Goal: Task Accomplishment & Management: Use online tool/utility

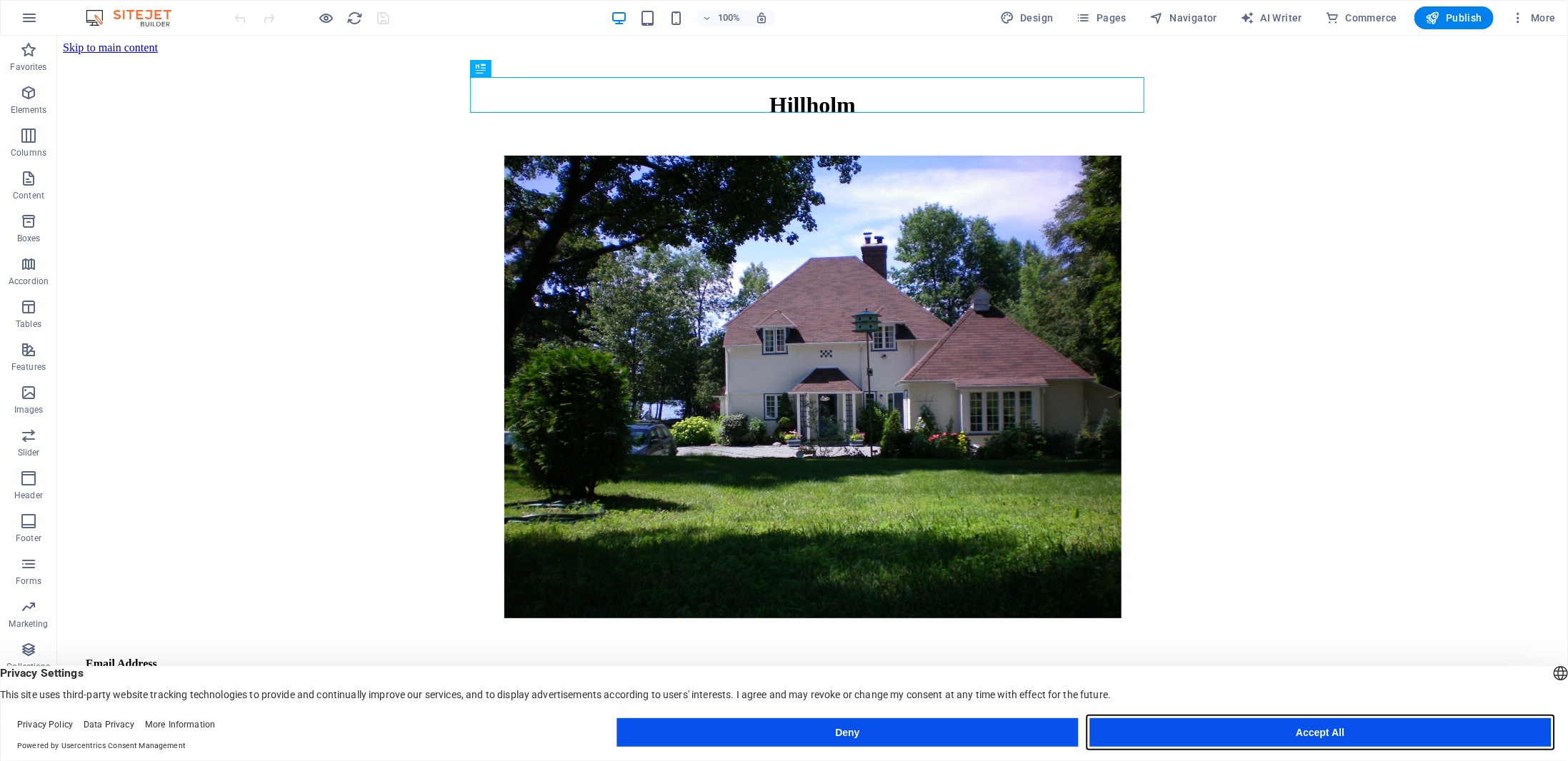
click at [1290, 735] on button "Accept All" at bounding box center [1320, 732] width 461 height 28
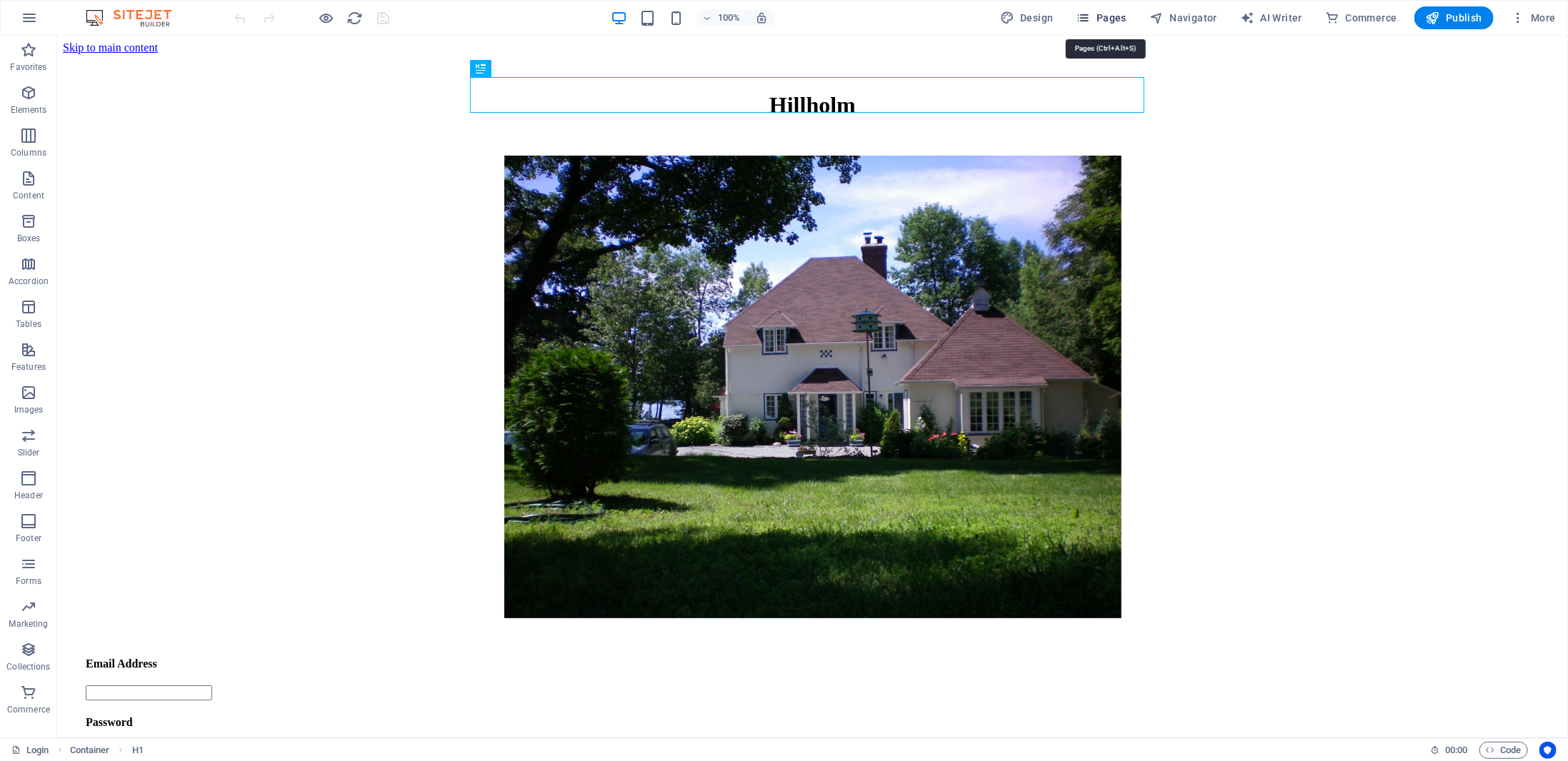
click at [1119, 10] on span "Pages" at bounding box center [1101, 17] width 50 height 14
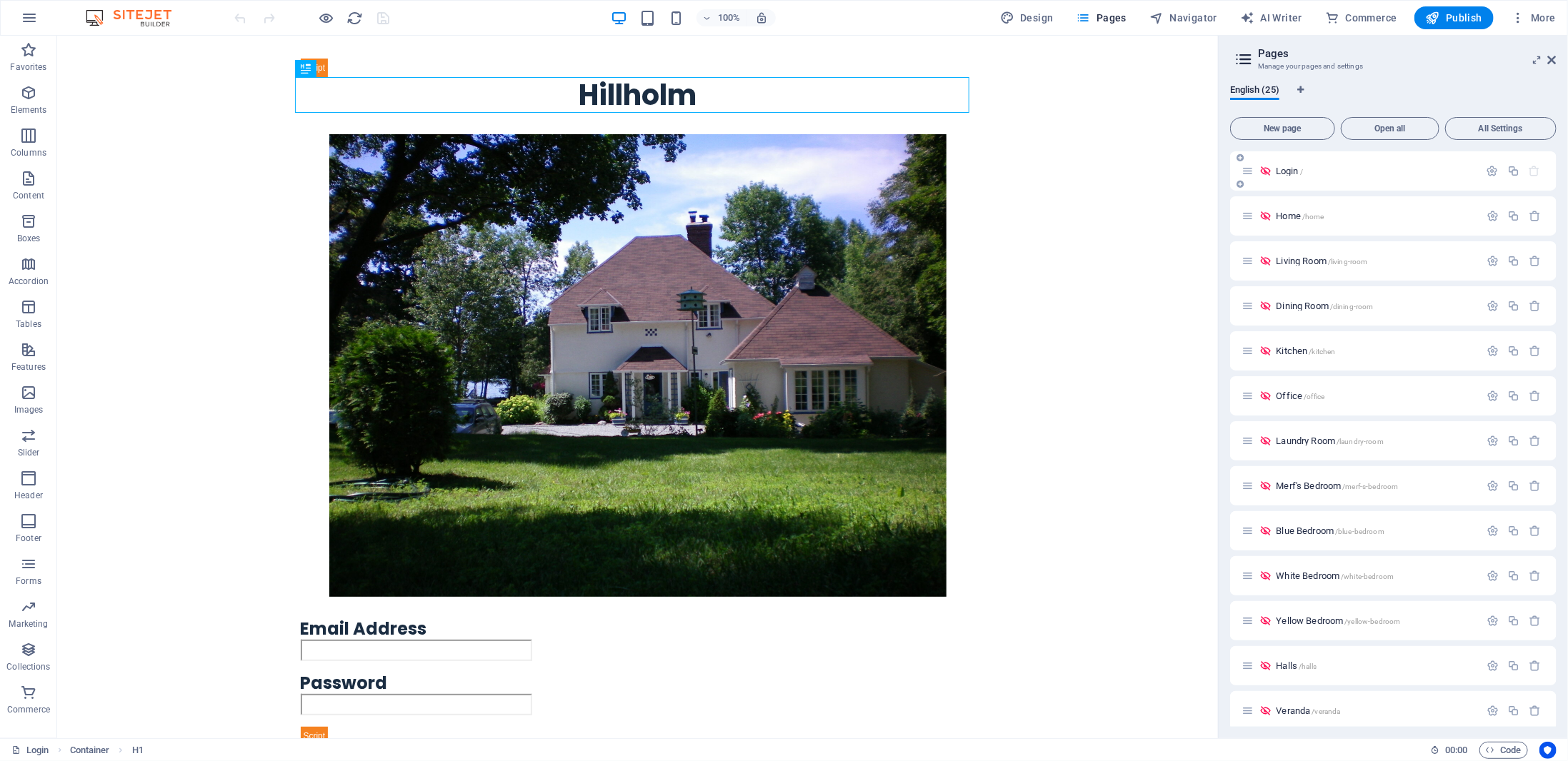
click at [1290, 176] on div "Login /" at bounding box center [1360, 171] width 238 height 16
click at [303, 57] on icon at bounding box center [305, 50] width 10 height 17
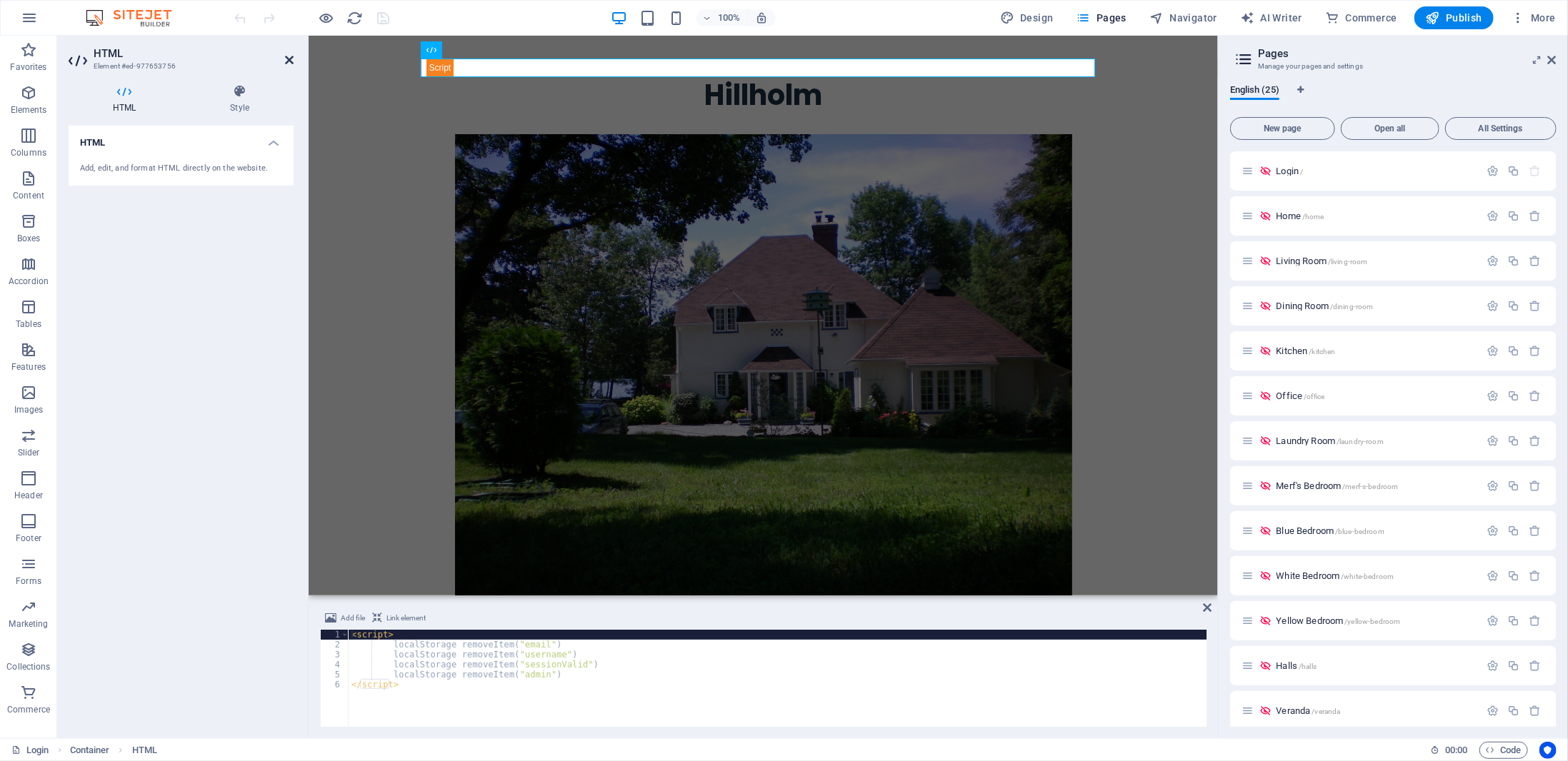
click at [292, 60] on icon at bounding box center [289, 60] width 9 height 11
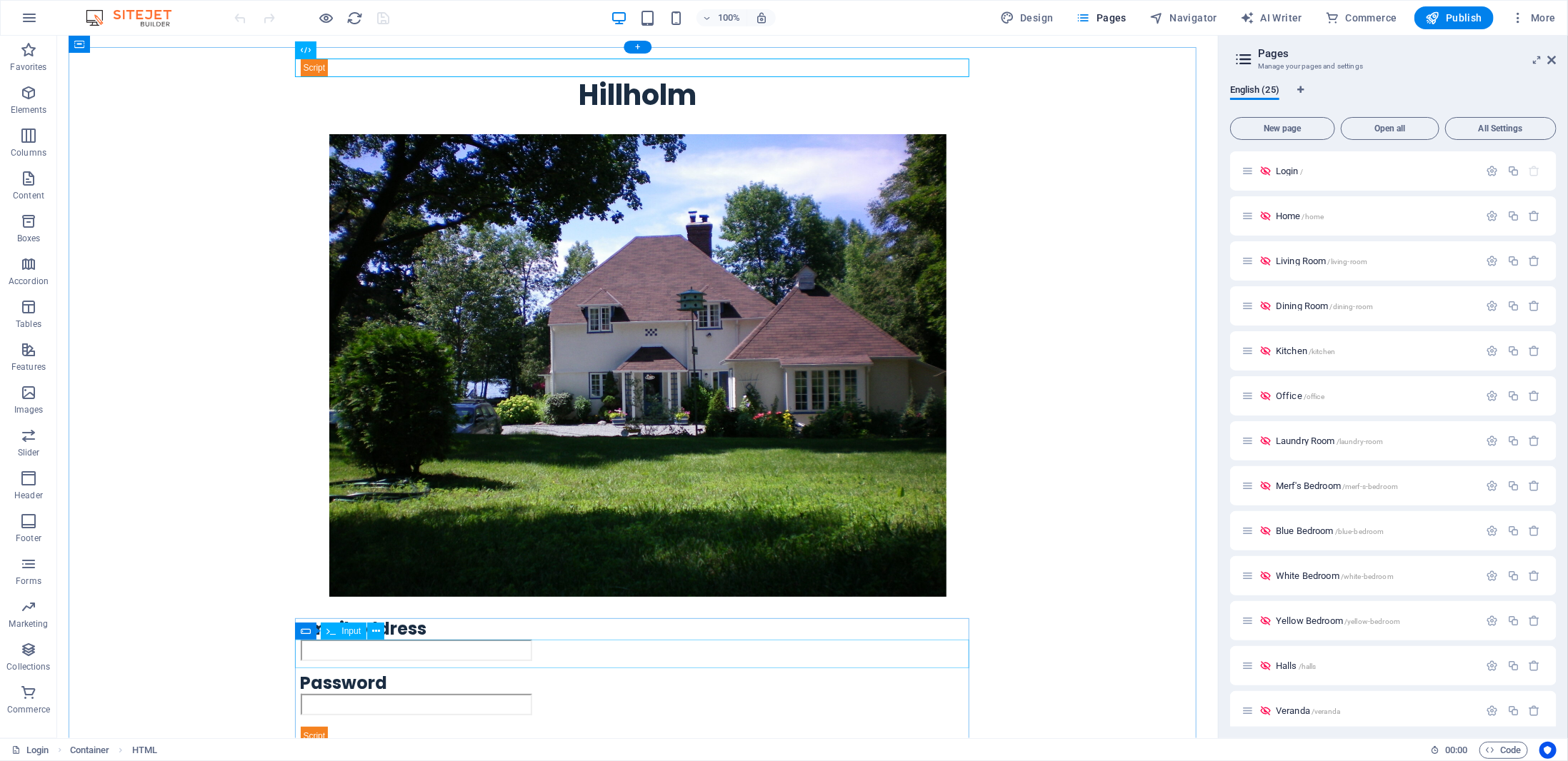
scroll to position [95, 0]
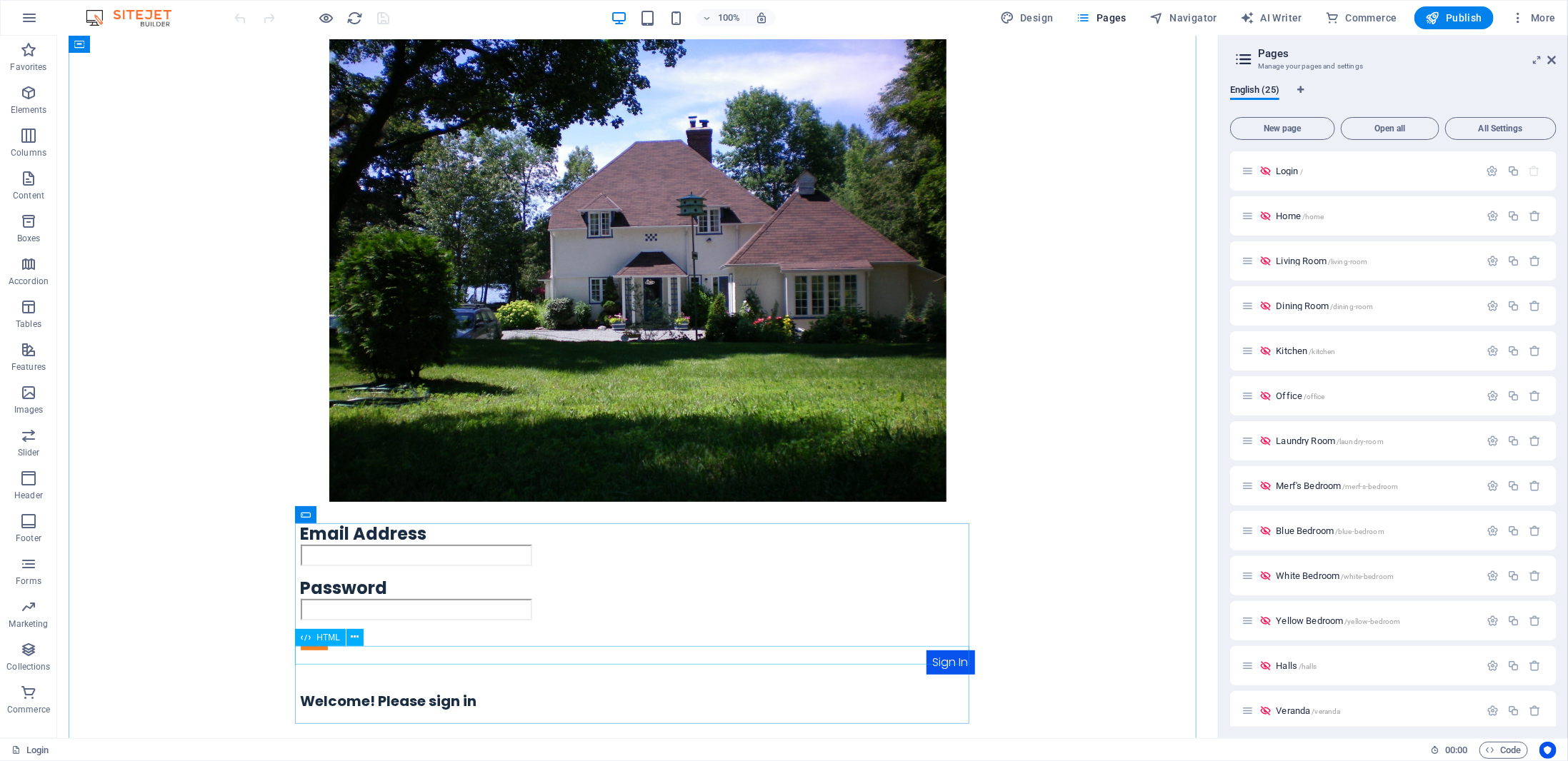
click at [310, 649] on div at bounding box center [637, 640] width 674 height 19
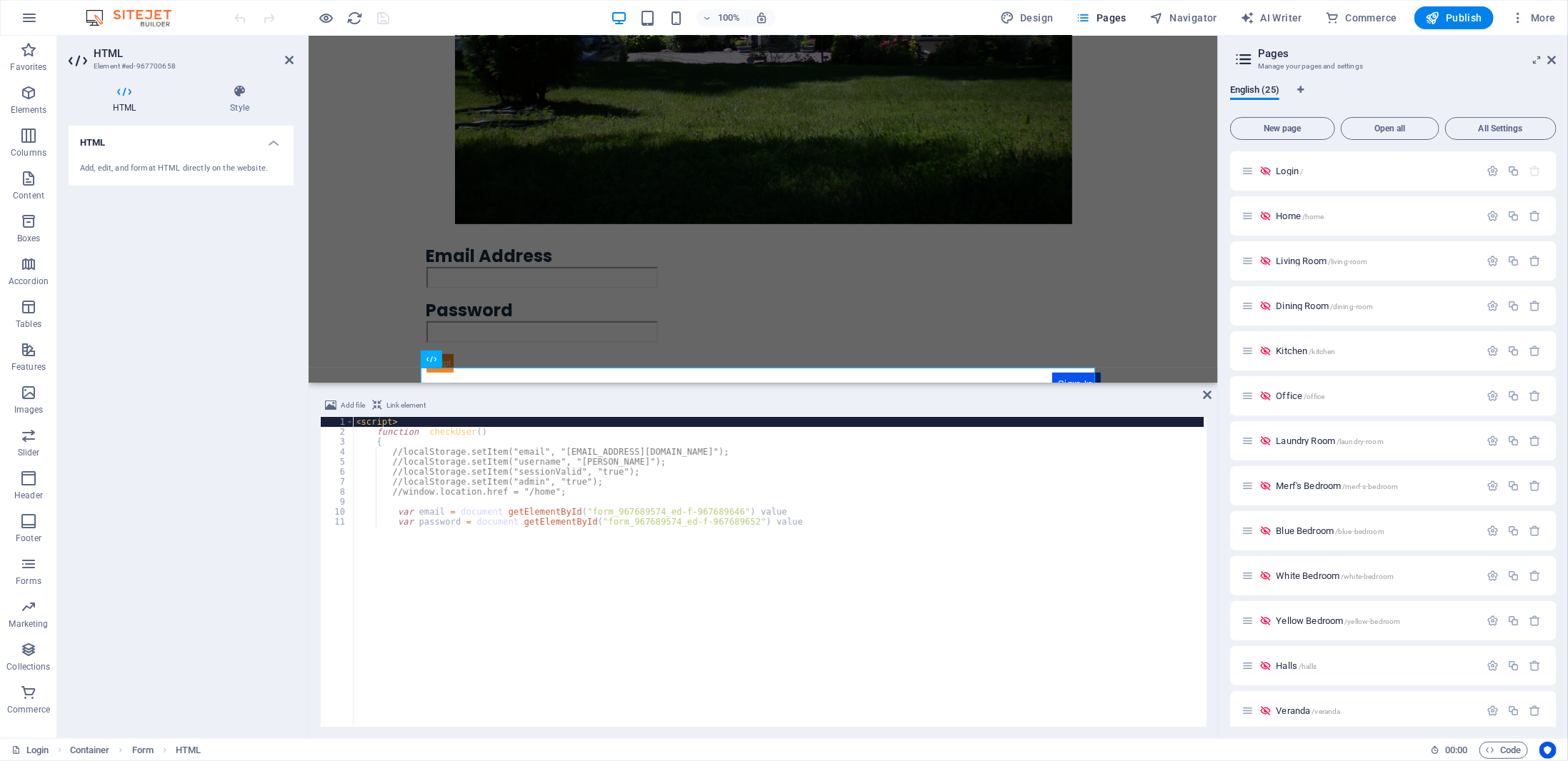
scroll to position [491, 0]
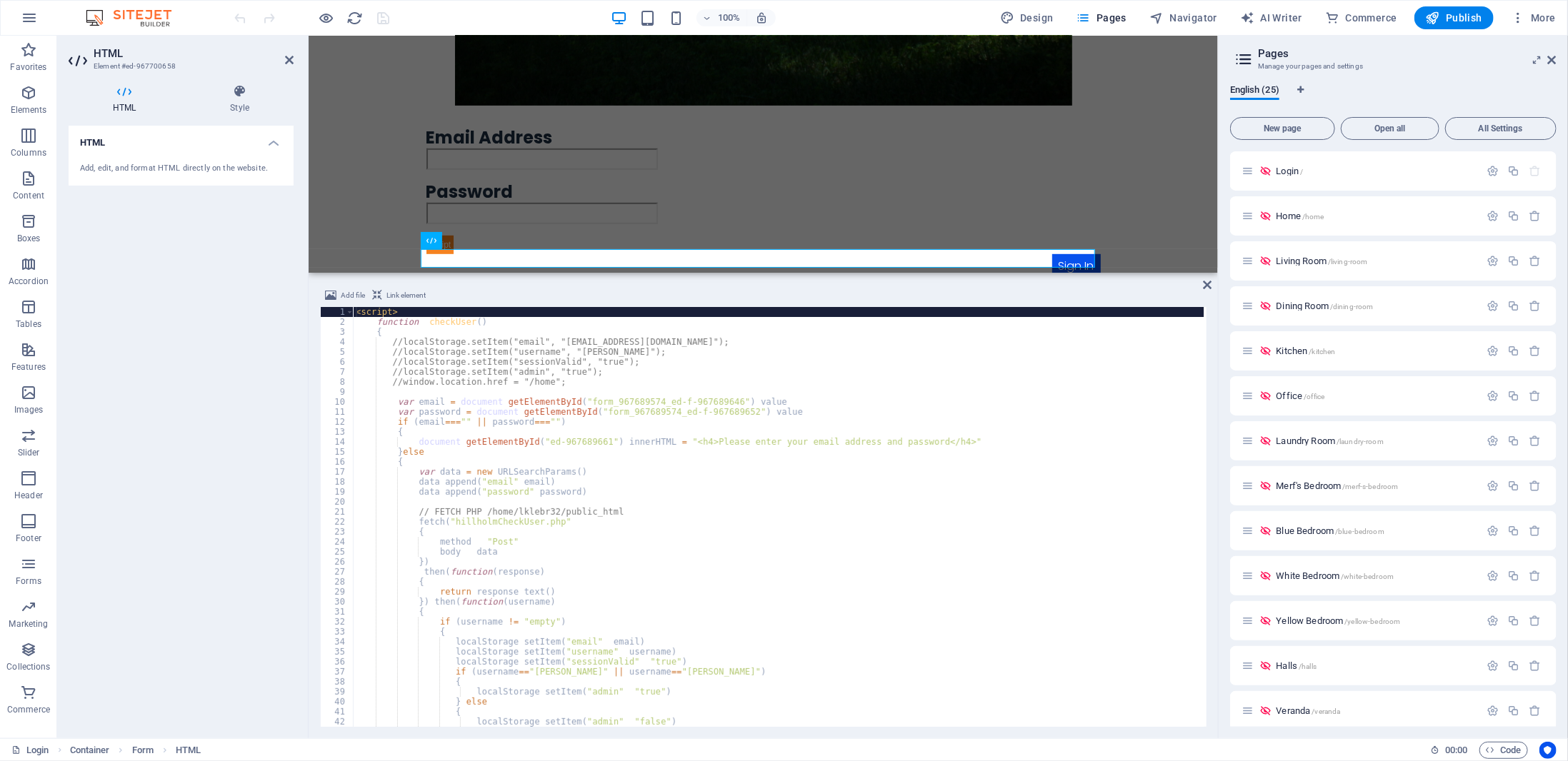
drag, startPoint x: 470, startPoint y: 594, endPoint x: 213, endPoint y: 234, distance: 442.3
click at [522, 269] on div "H1 Container Image Spacer HTML Form Text Form Input Text Input HTML Text Add fi…" at bounding box center [764, 387] width 909 height 702
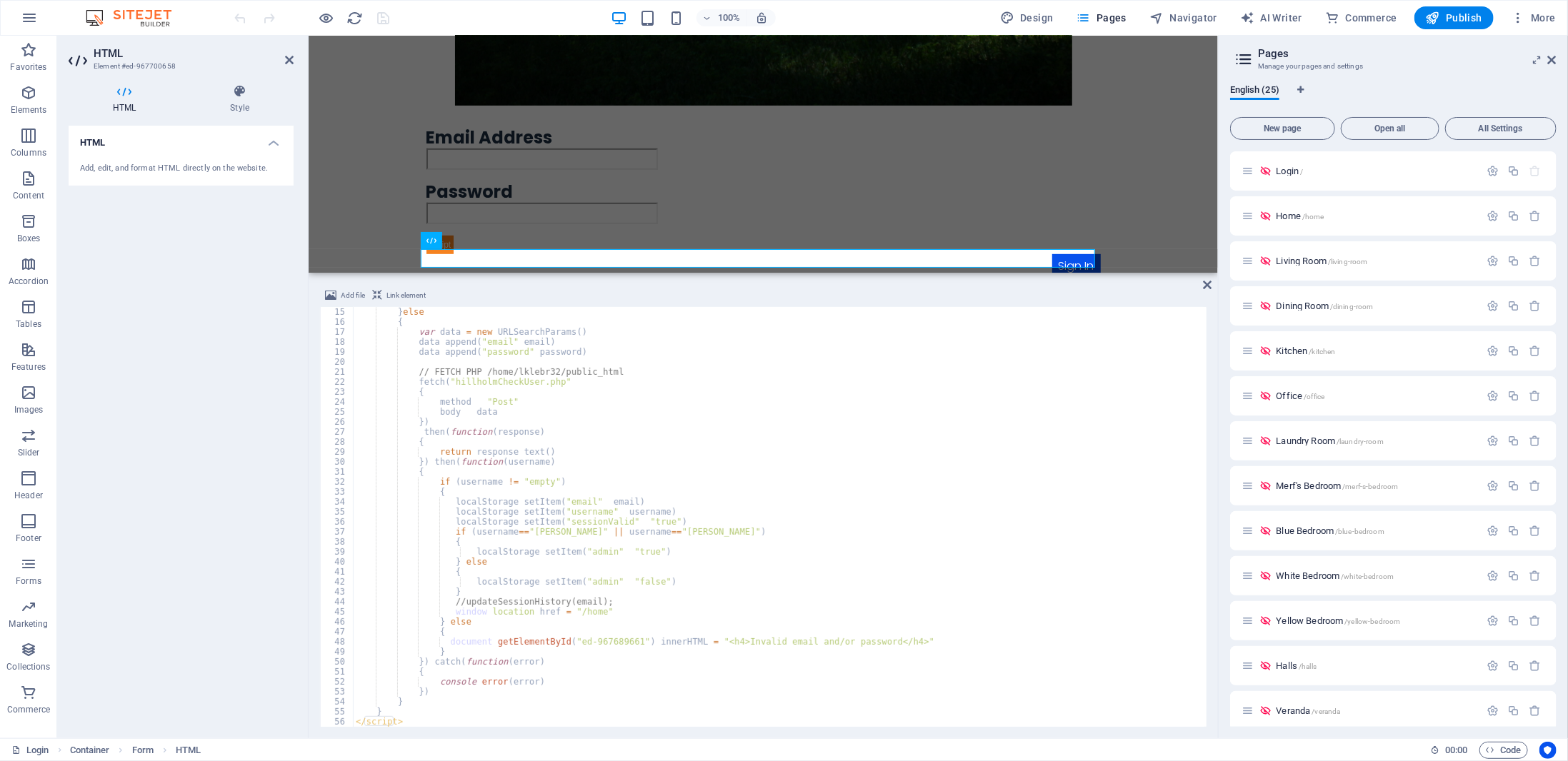
scroll to position [140, 0]
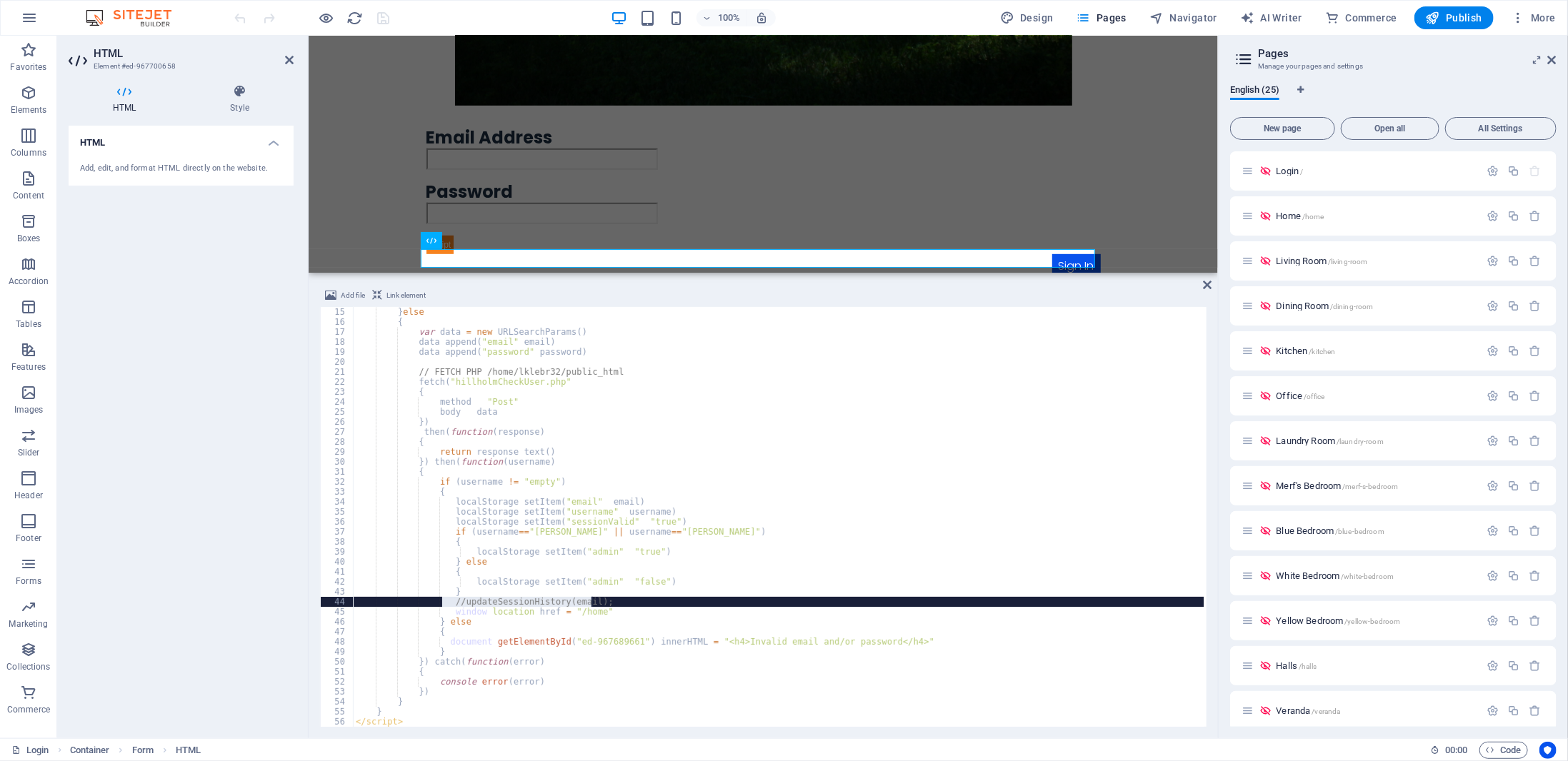
drag, startPoint x: 444, startPoint y: 603, endPoint x: 609, endPoint y: 600, distance: 165.0
click at [609, 600] on div "} else { var data = new URLSearchParams ( ) ; data . append ( "email" , email )…" at bounding box center [778, 527] width 851 height 440
click at [663, 597] on div "} else { var data = new URLSearchParams ( ) ; data . append ( "email" , email )…" at bounding box center [778, 517] width 851 height 420
click at [654, 651] on div "} else { var data = new URLSearchParams ( ) ; data . append ( "email" , email )…" at bounding box center [778, 527] width 851 height 440
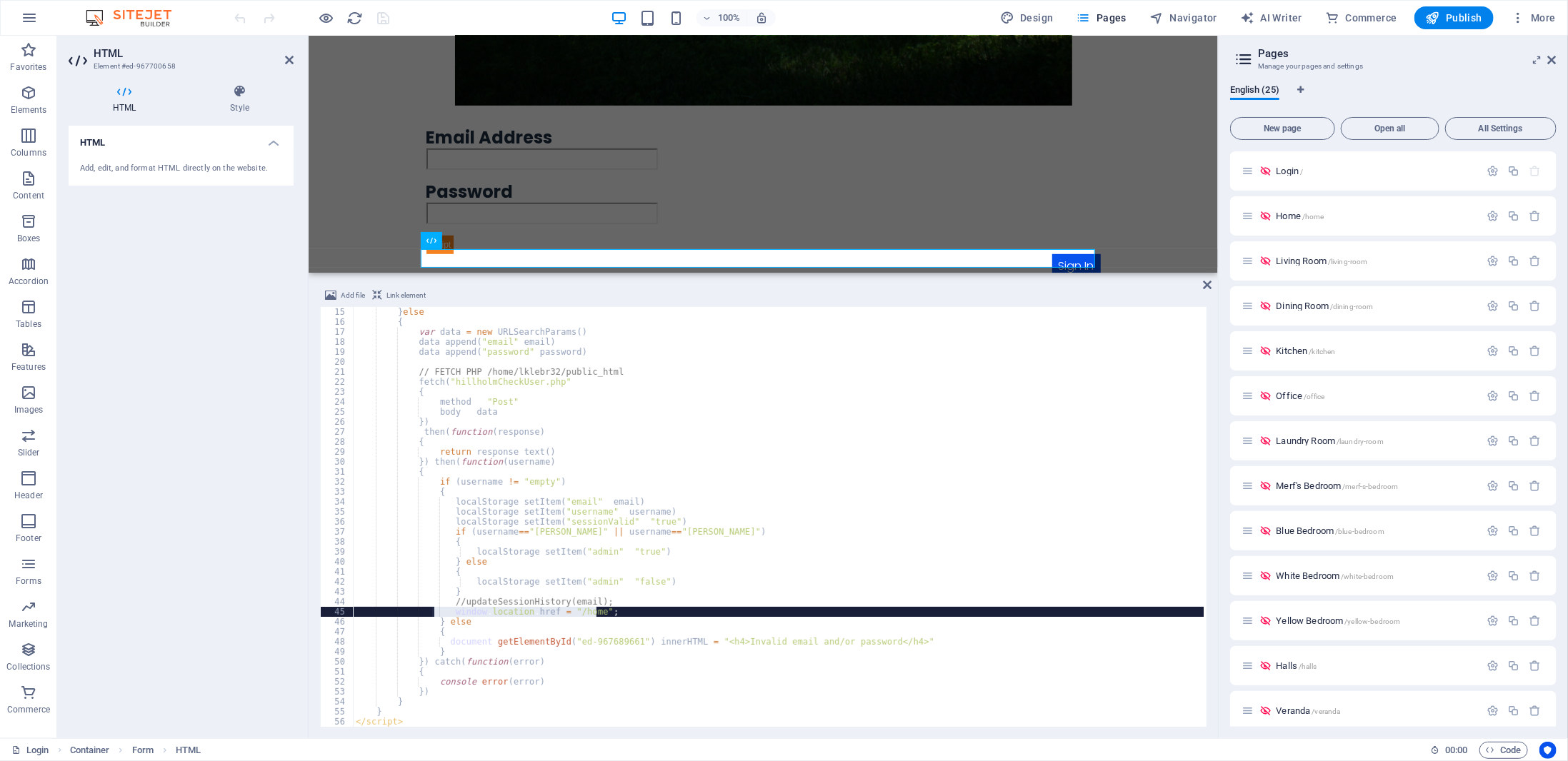
drag, startPoint x: 598, startPoint y: 611, endPoint x: 434, endPoint y: 611, distance: 164.0
click at [434, 611] on div "} else { var data = new URLSearchParams ( ) ; data . append ( "email" , email )…" at bounding box center [778, 527] width 851 height 440
click at [582, 603] on div "} else { var data = new URLSearchParams ( ) ; data . append ( "email" , email )…" at bounding box center [778, 527] width 851 height 440
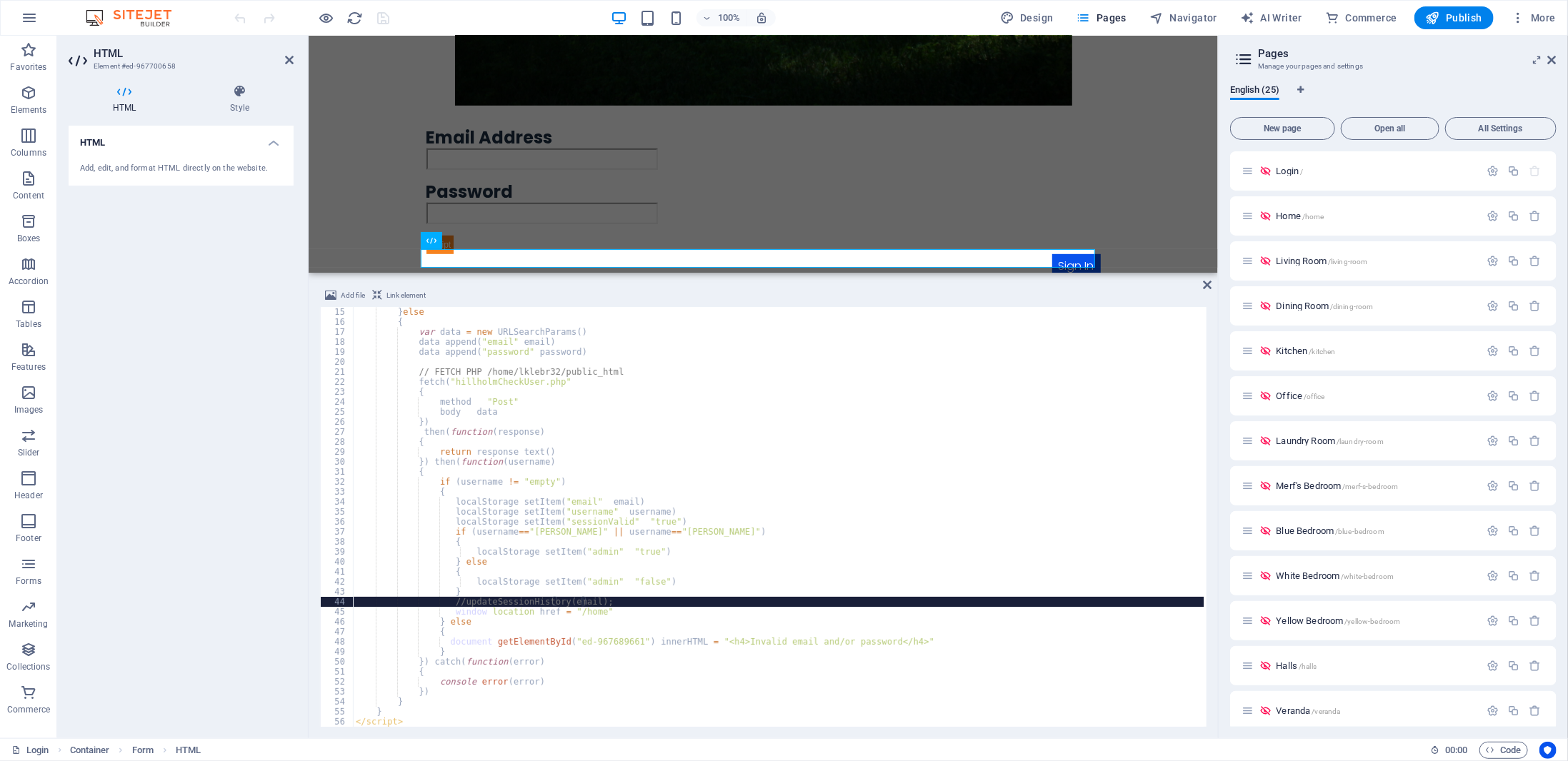
click at [609, 603] on div "} else { var data = new URLSearchParams ( ) ; data . append ( "email" , email )…" at bounding box center [778, 527] width 851 height 440
click at [580, 603] on div "} else { var data = new URLSearchParams ( ) ; data . append ( "email" , email )…" at bounding box center [778, 527] width 851 height 440
click at [691, 608] on div "} else { var data = new URLSearchParams ( ) ; data . append ( "email" , email )…" at bounding box center [778, 527] width 851 height 440
click at [611, 600] on div "} else { var data = new URLSearchParams ( ) ; data . append ( "email" , email )…" at bounding box center [778, 527] width 851 height 440
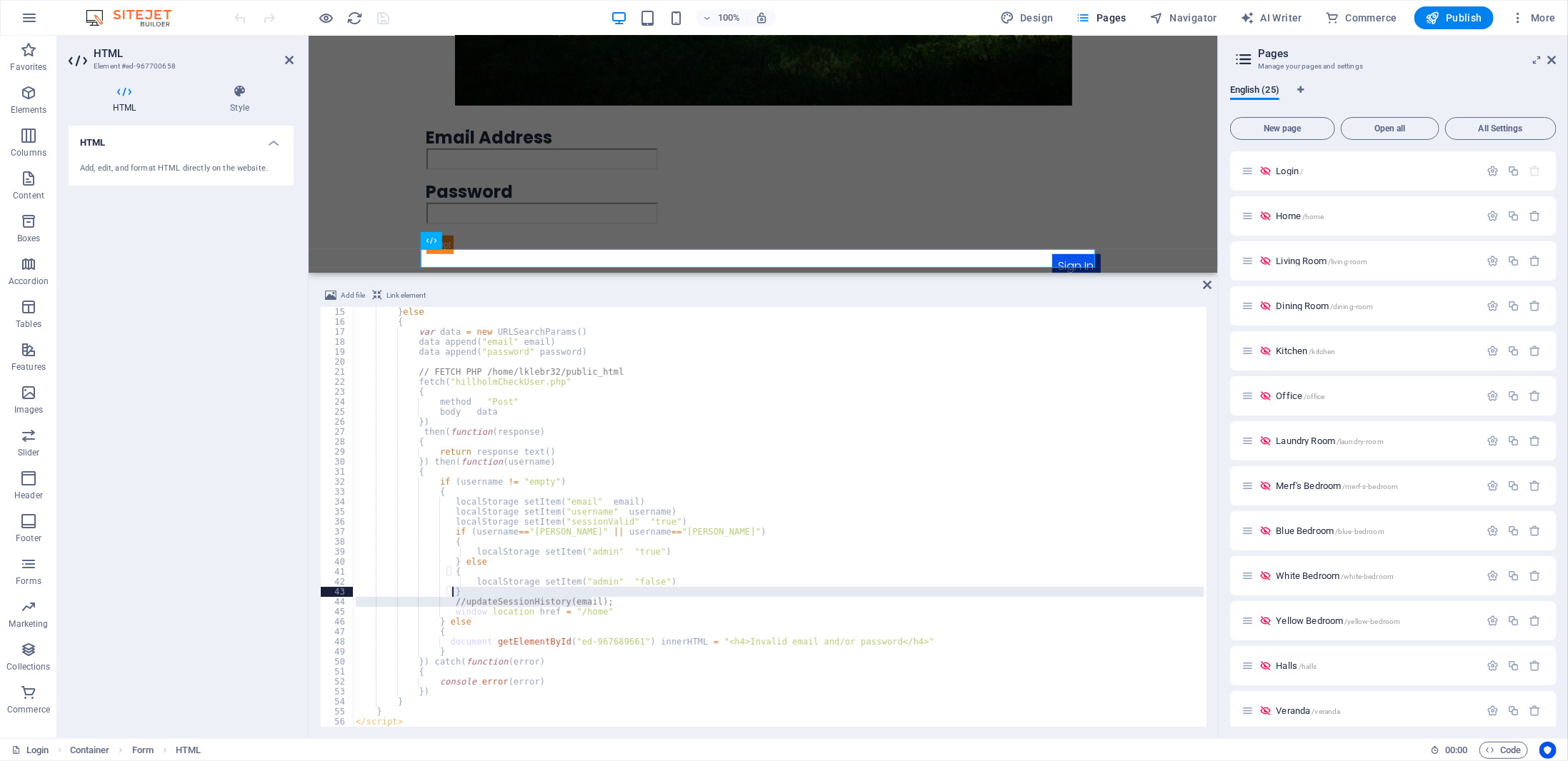
drag, startPoint x: 604, startPoint y: 600, endPoint x: 498, endPoint y: 597, distance: 106.0
click at [498, 597] on div "} else { var data = new URLSearchParams ( ) ; data . append ( "email" , email )…" at bounding box center [778, 527] width 851 height 440
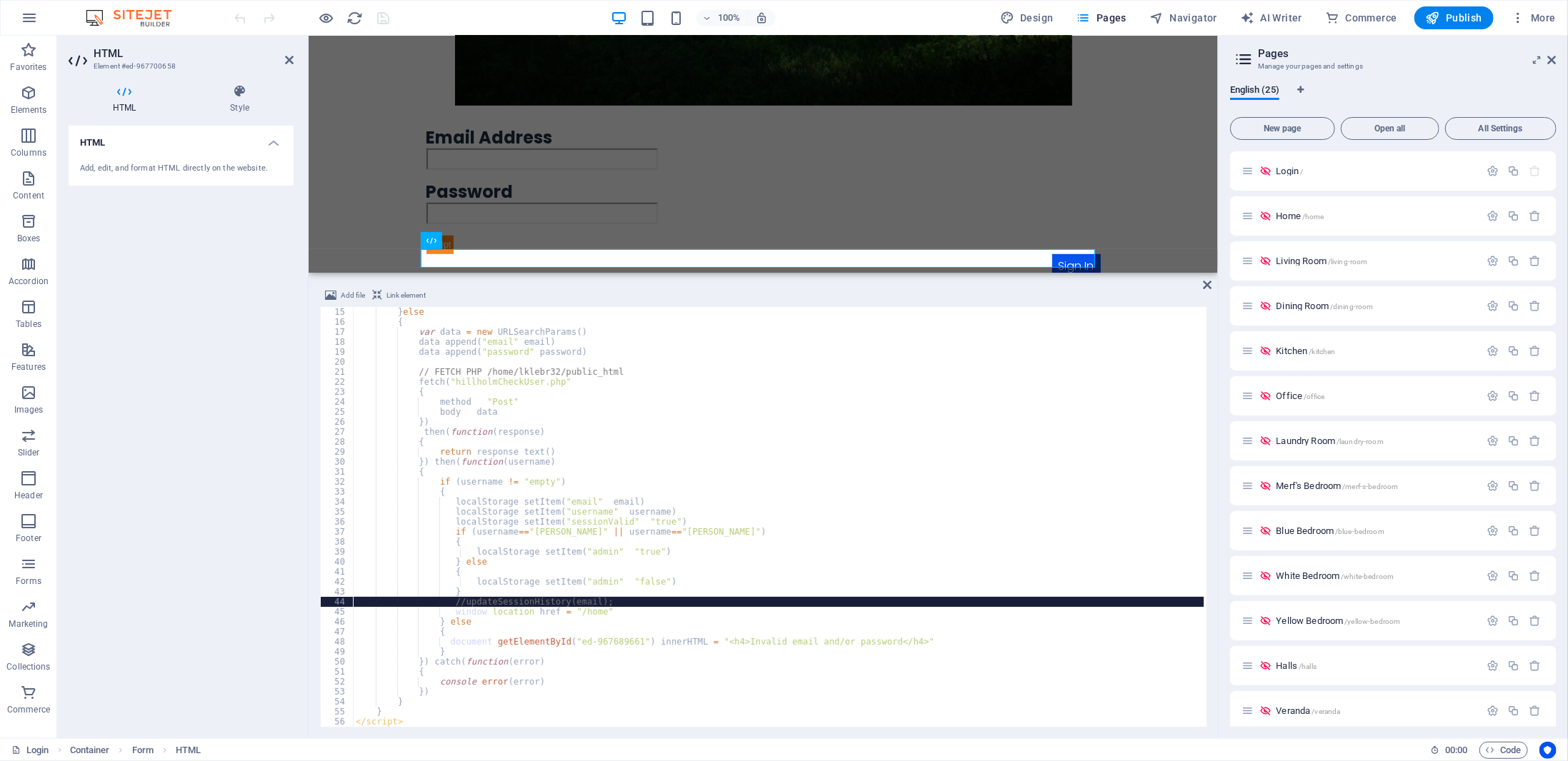
drag, startPoint x: 604, startPoint y: 598, endPoint x: 649, endPoint y: 640, distance: 61.6
click at [653, 643] on div "} else { var data = new URLSearchParams ( ) ; data . append ( "email" , email )…" at bounding box center [778, 527] width 851 height 440
drag, startPoint x: 446, startPoint y: 603, endPoint x: 588, endPoint y: 599, distance: 142.1
click at [588, 599] on div "} else { var data = new URLSearchParams ( ) ; data . append ( "email" , email )…" at bounding box center [778, 527] width 851 height 440
type textarea ";"
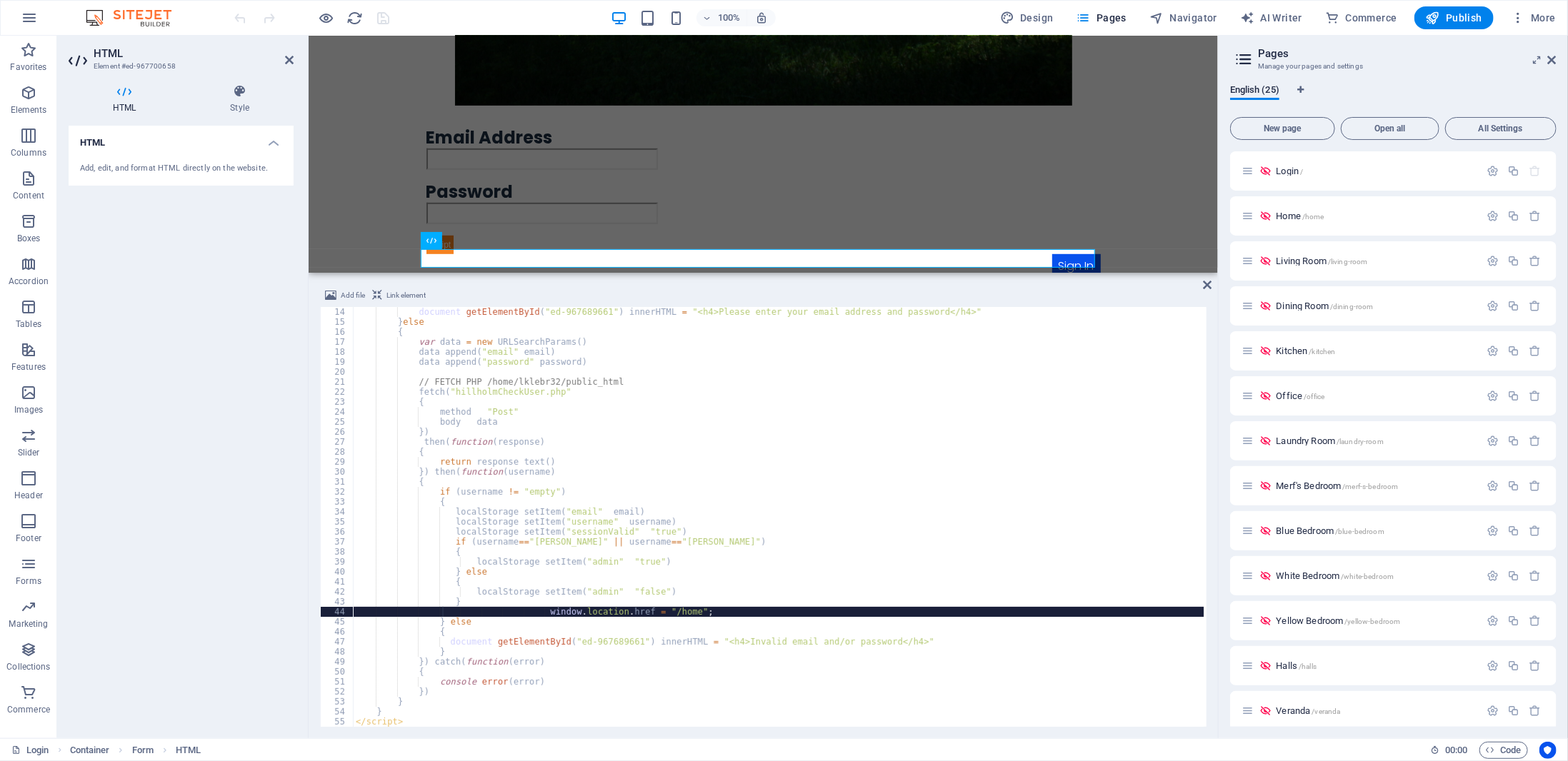
scroll to position [130, 0]
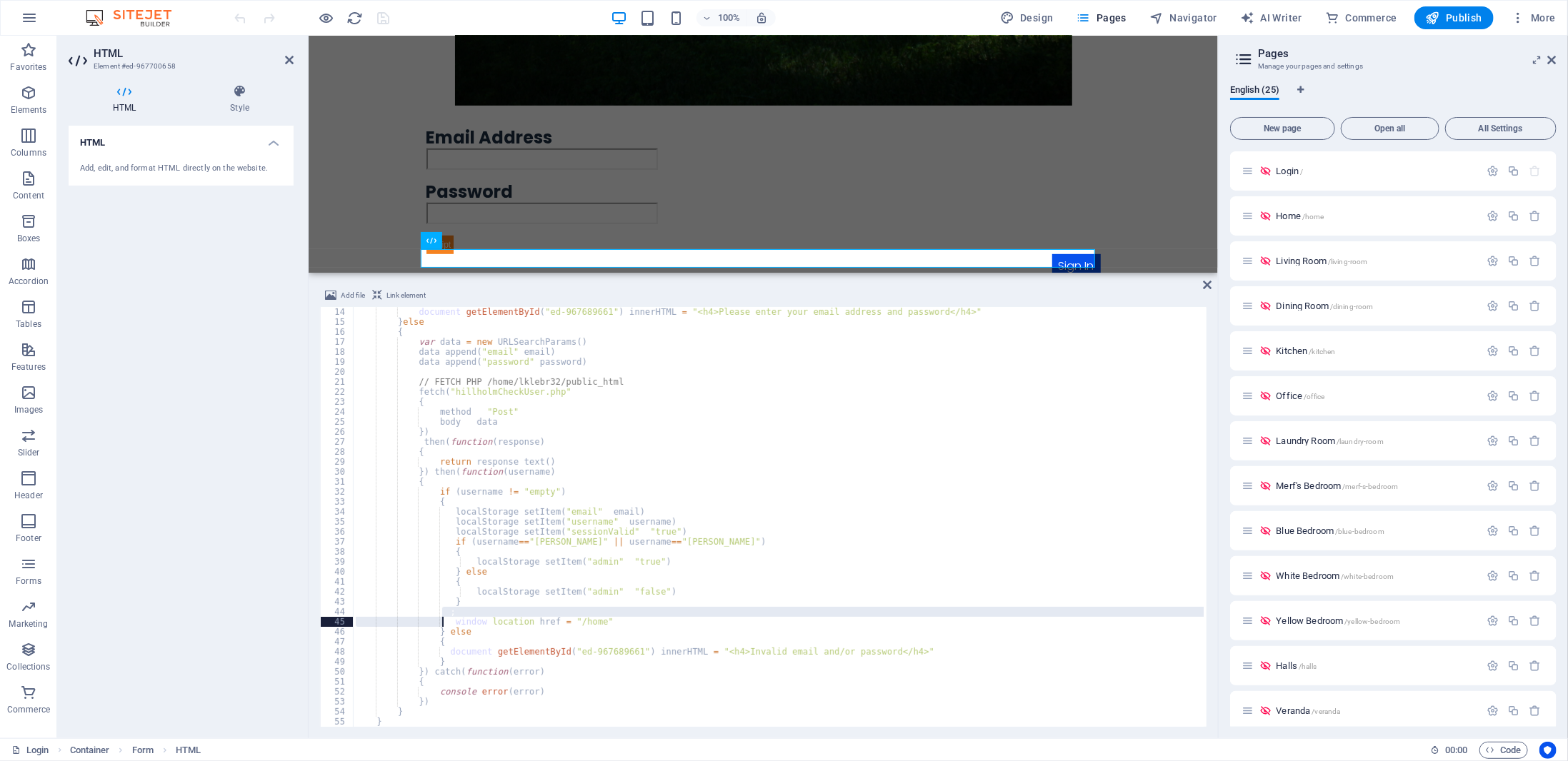
type textarea "window.location.href = "/home";"
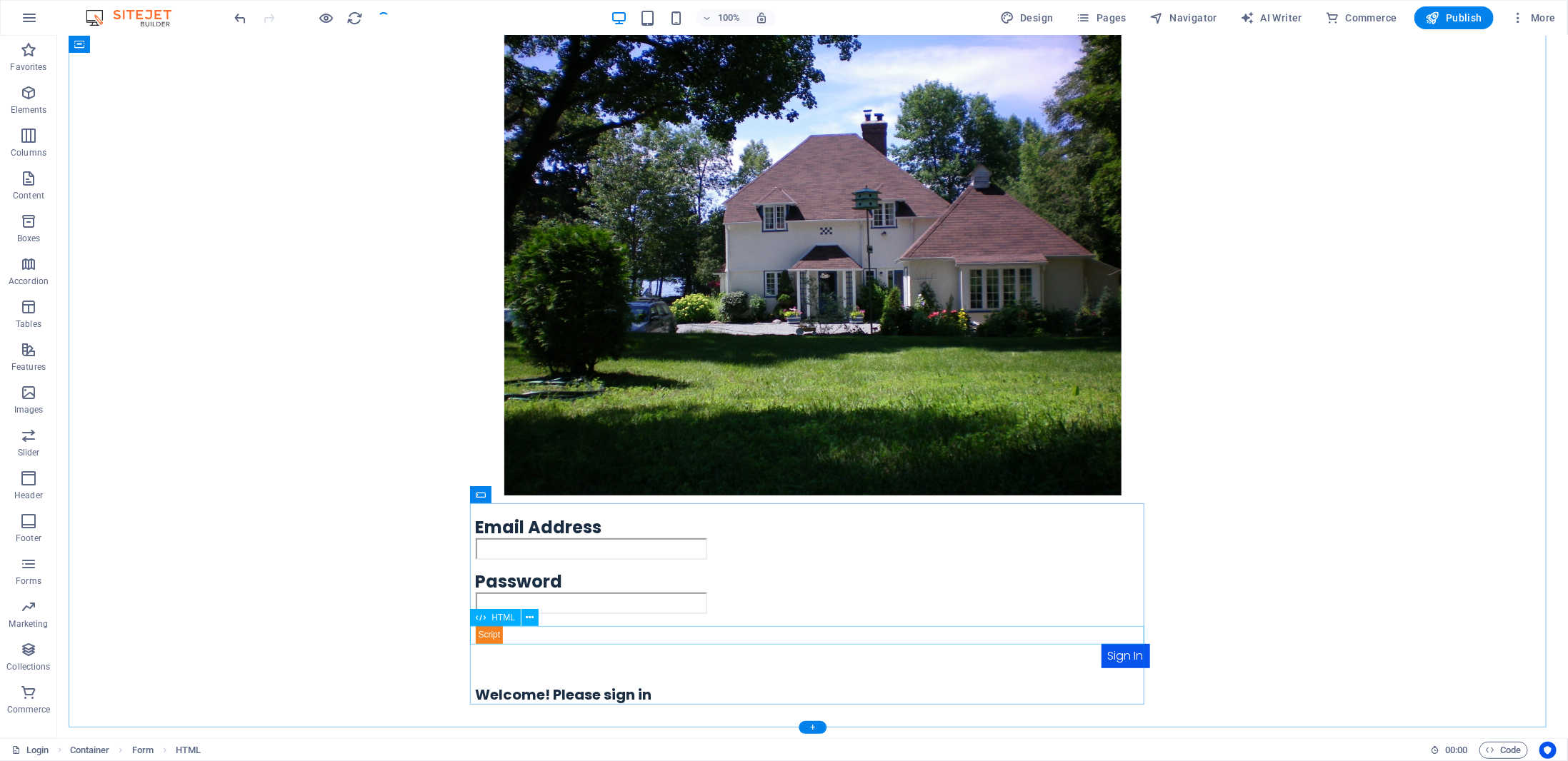
scroll to position [115, 0]
click at [1322, 271] on div "Hillholm Email Address Password Sign In Welcome! Please sign in" at bounding box center [811, 335] width 1488 height 781
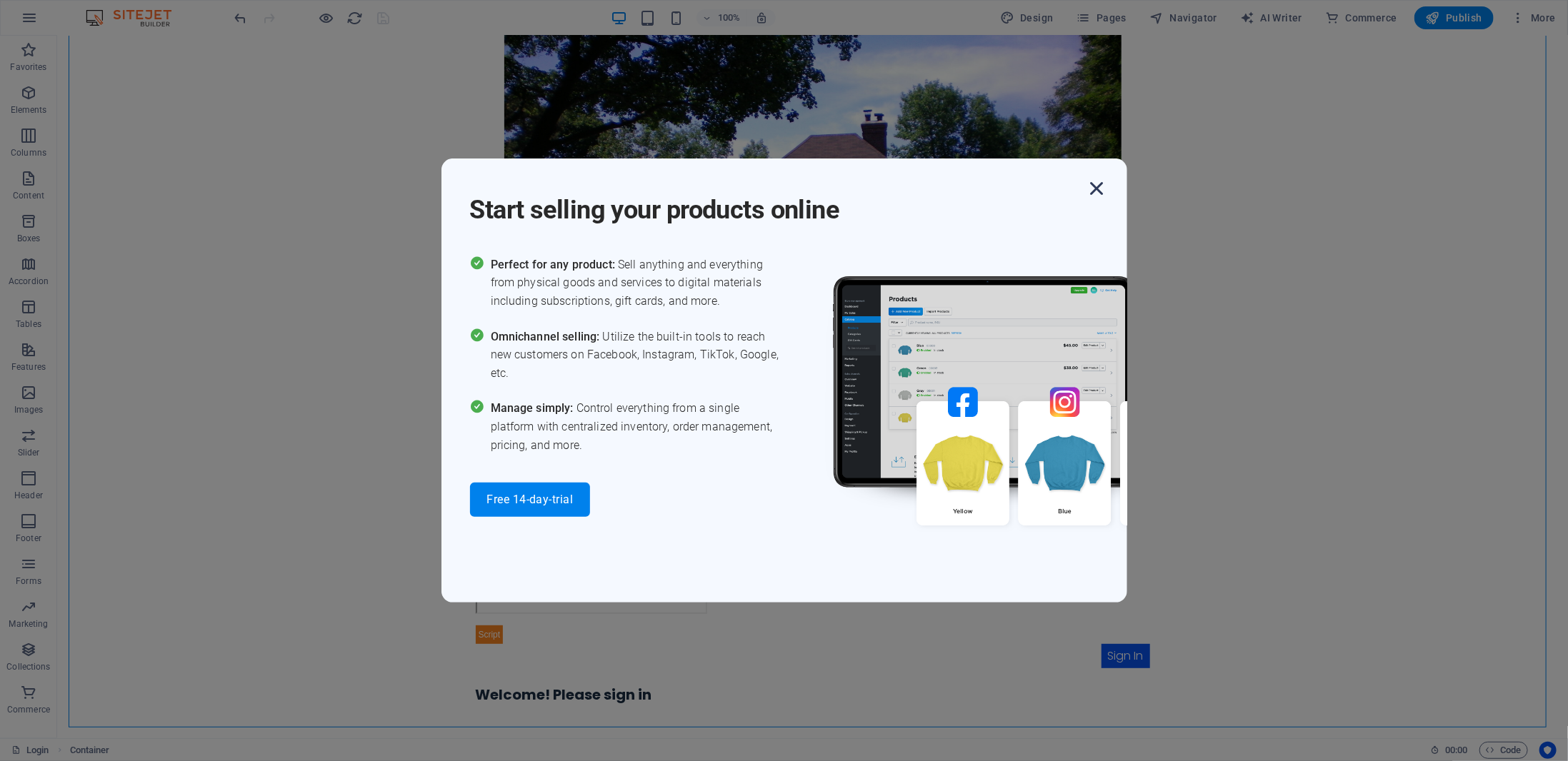
click at [1095, 188] on icon "button" at bounding box center [1097, 188] width 26 height 26
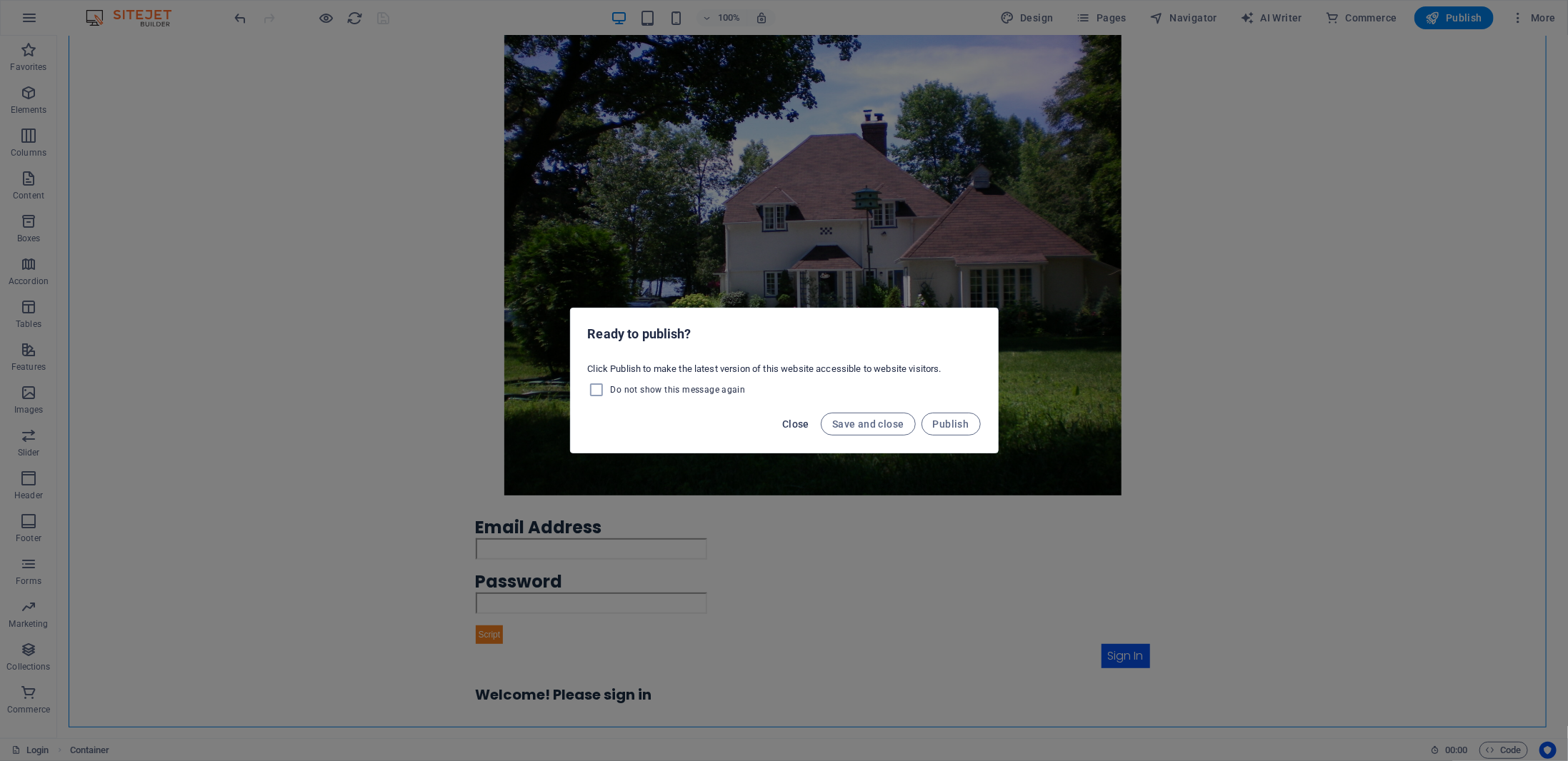
click at [798, 424] on span "Close" at bounding box center [796, 423] width 27 height 11
